Goal: Transaction & Acquisition: Purchase product/service

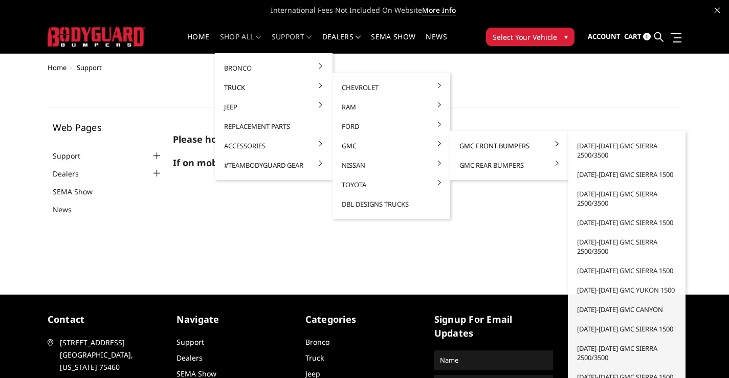
click at [472, 147] on link "GMC Front Bumpers" at bounding box center [508, 145] width 109 height 19
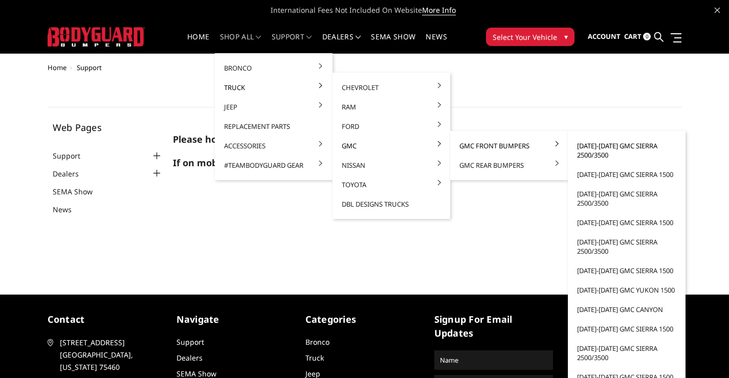
click at [575, 149] on link "[DATE]-[DATE] GMC Sierra 2500/3500" at bounding box center [626, 150] width 109 height 29
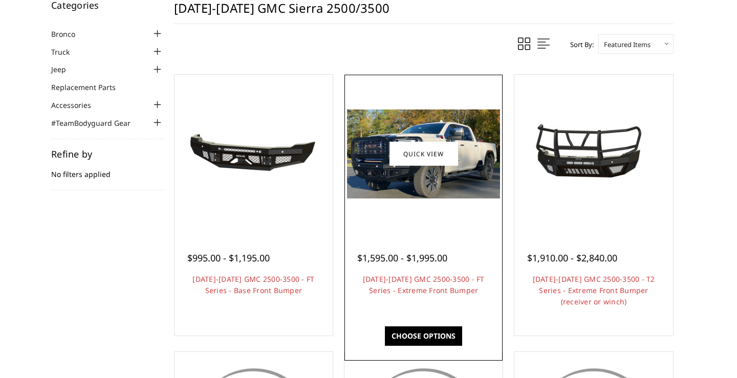
scroll to position [90, 0]
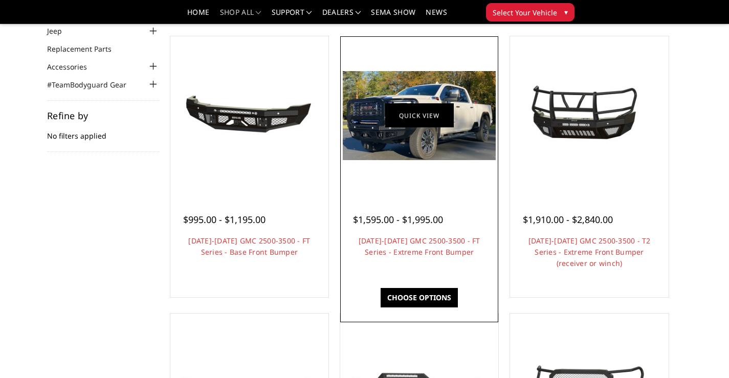
click at [410, 117] on link "Quick view" at bounding box center [419, 115] width 69 height 24
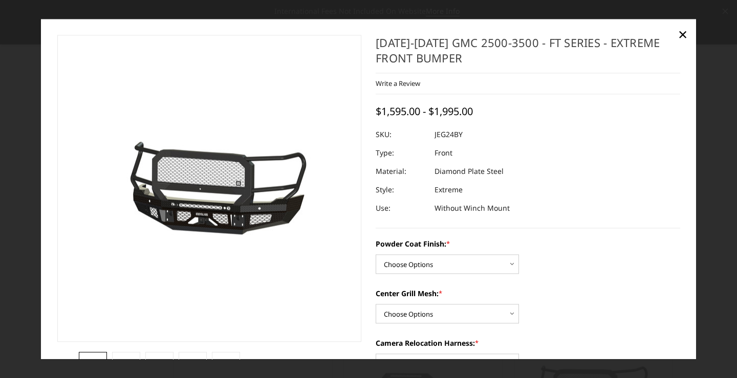
click at [230, 210] on img at bounding box center [181, 189] width 655 height 306
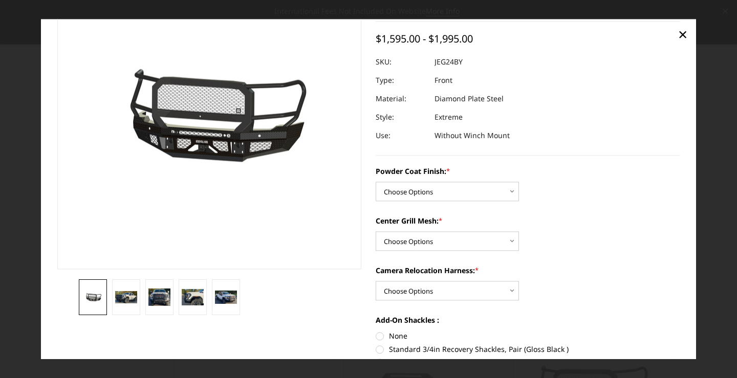
scroll to position [77, 0]
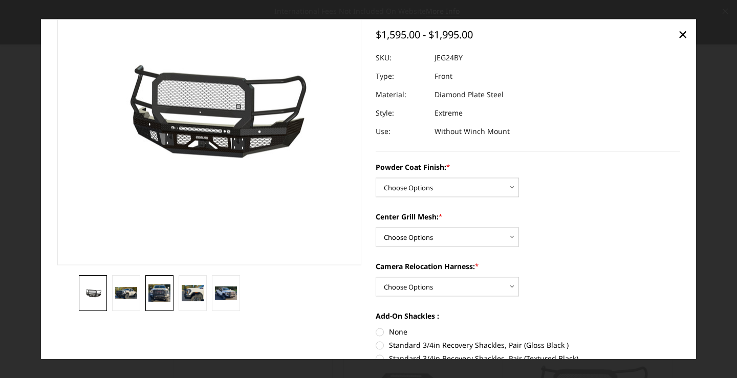
click at [163, 287] on img at bounding box center [159, 293] width 22 height 17
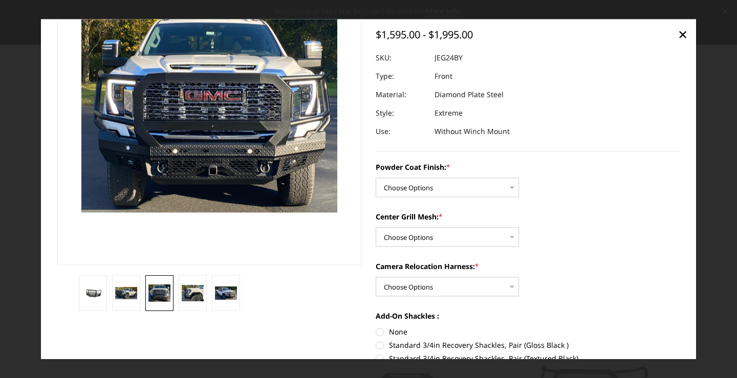
scroll to position [36, 0]
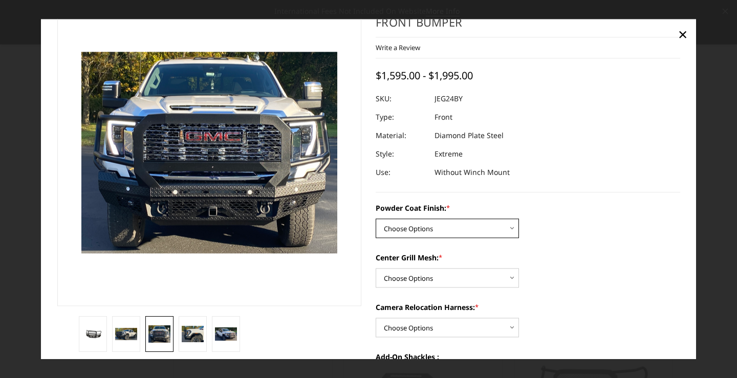
click at [427, 223] on select "Choose Options Bare Metal Gloss Black Powder Coat Textured Black Powder Coat" at bounding box center [446, 227] width 143 height 19
